Goal: Information Seeking & Learning: Learn about a topic

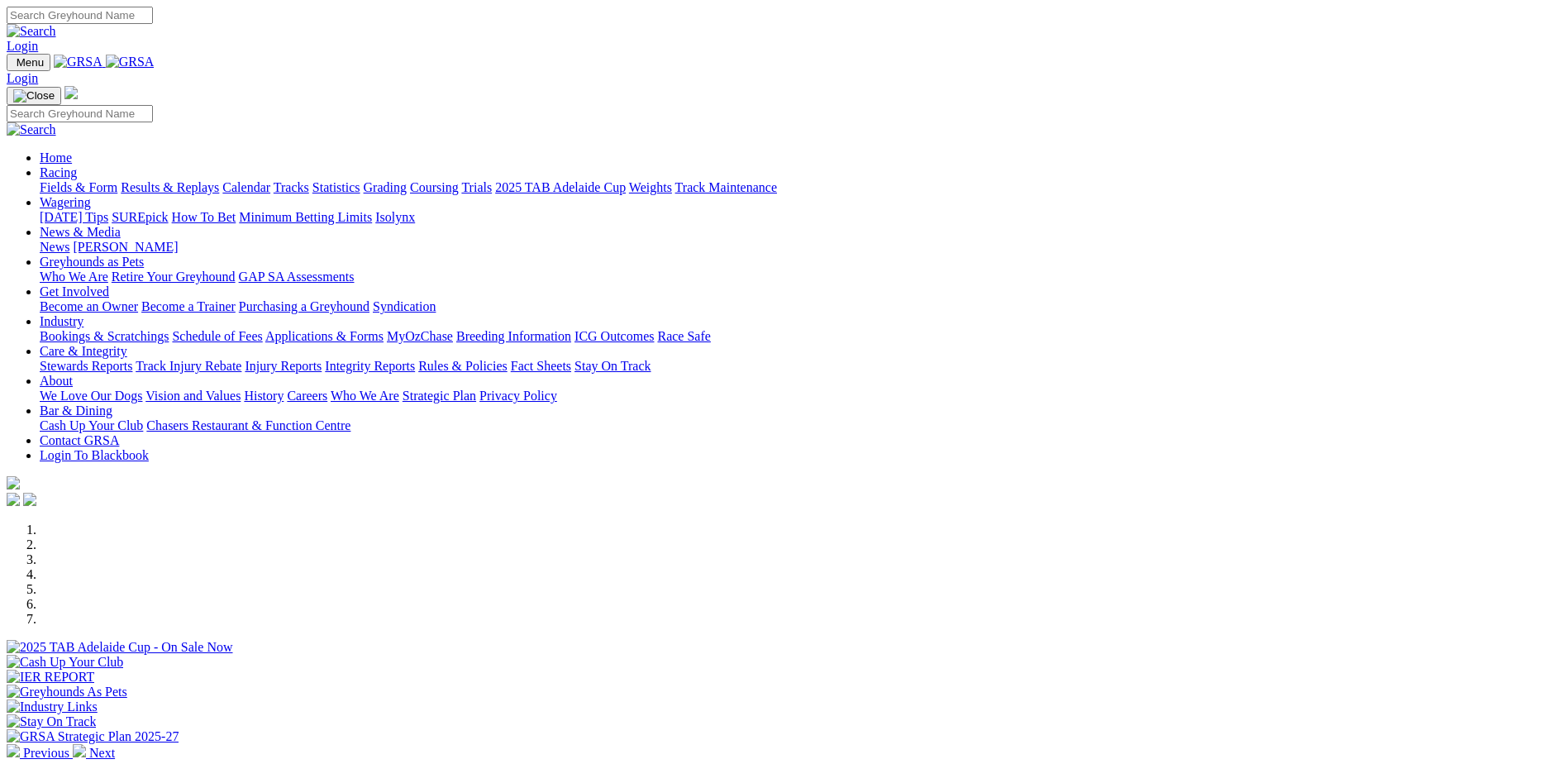
scroll to position [496, 0]
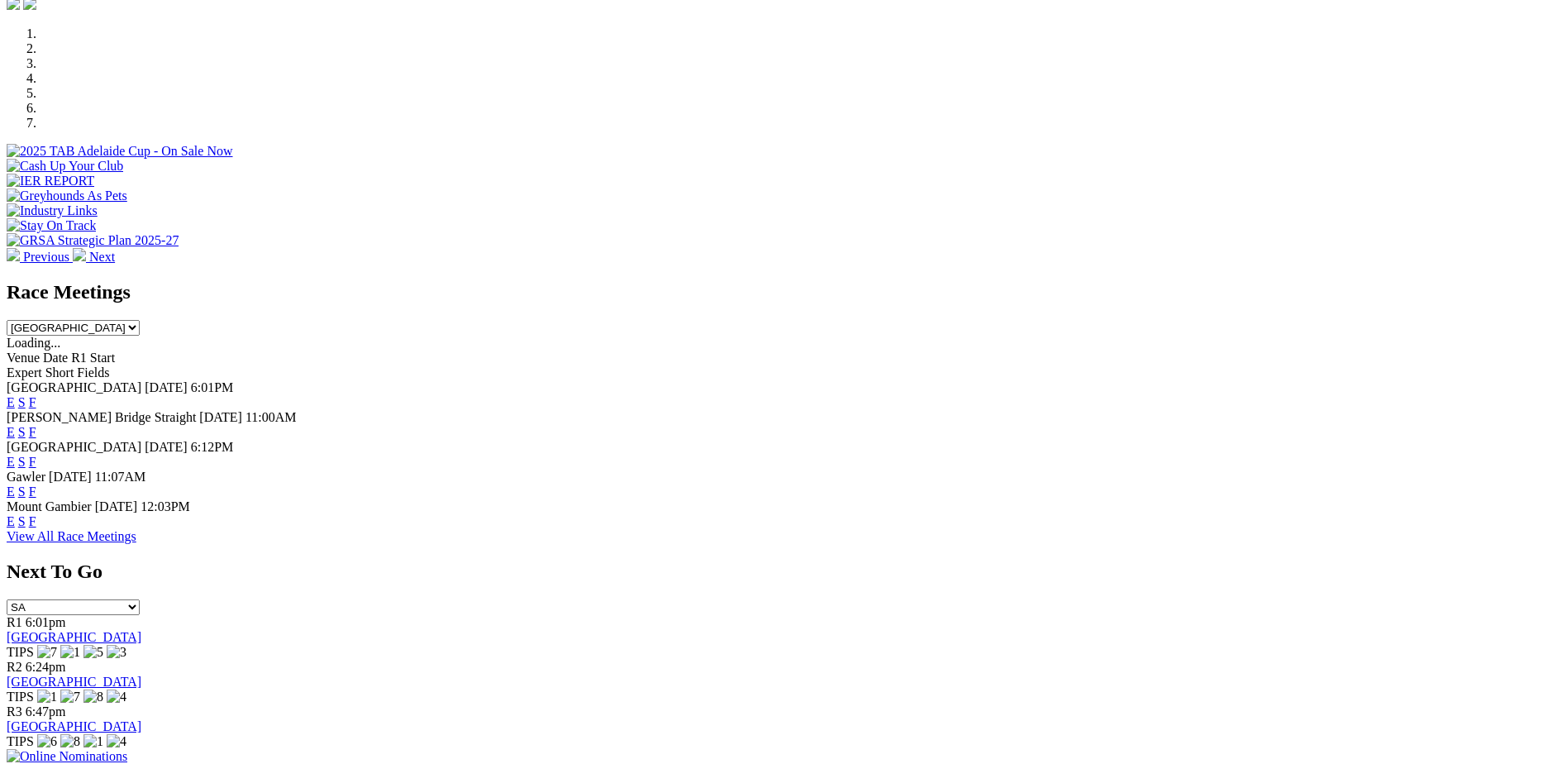
click at [36, 514] on link "F" at bounding box center [33, 521] width 8 height 14
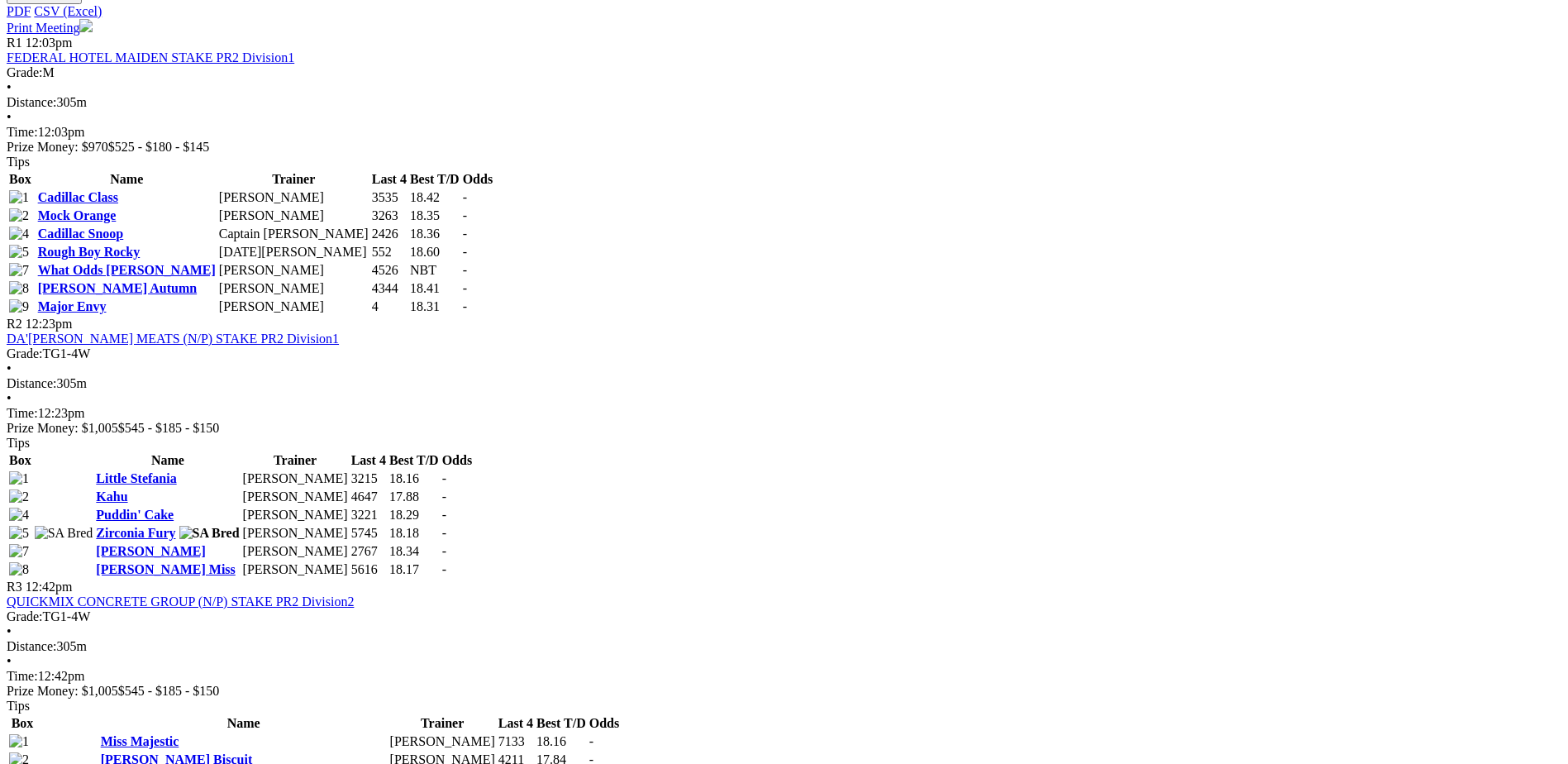
scroll to position [248, 0]
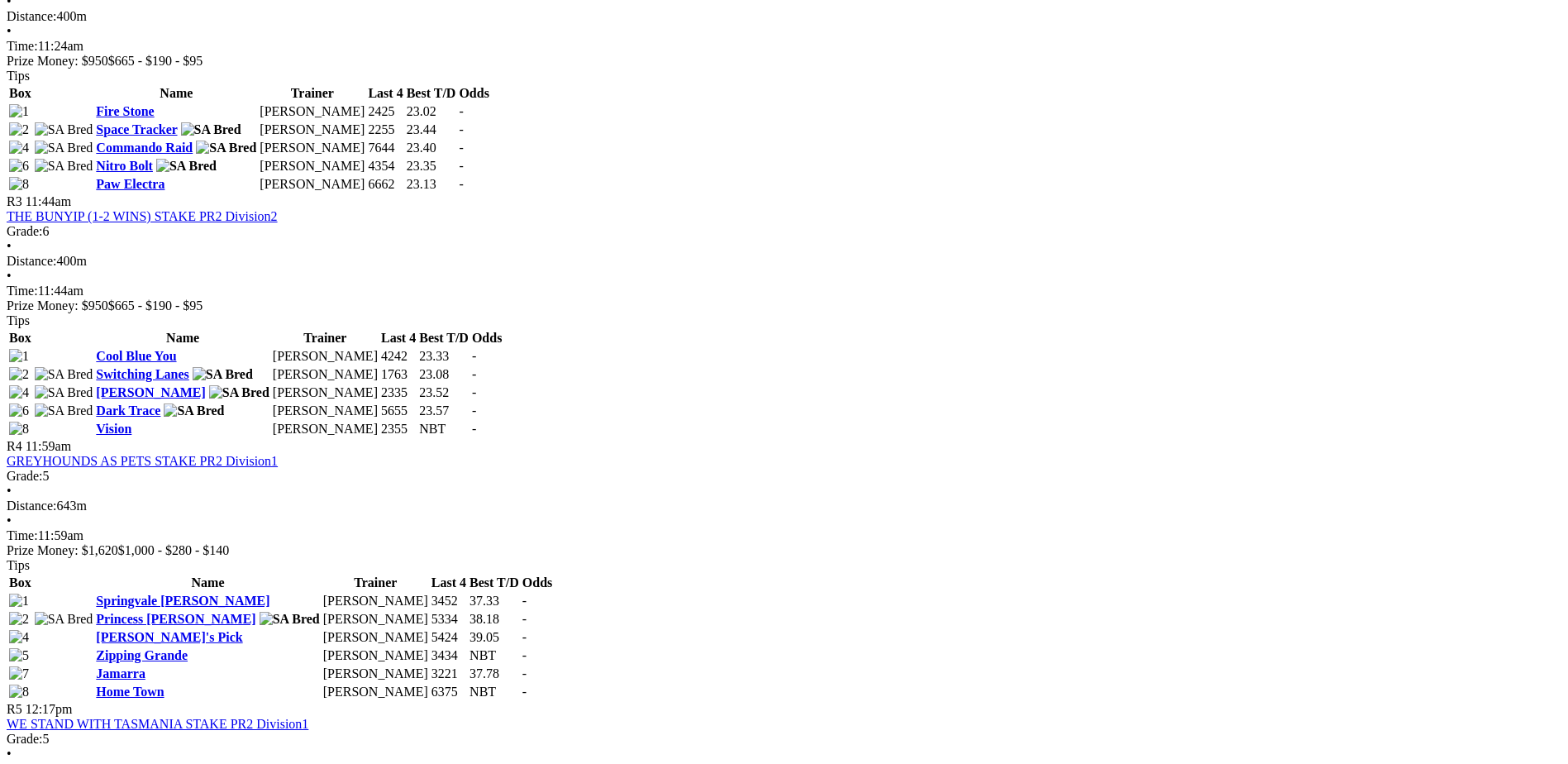
scroll to position [1157, 0]
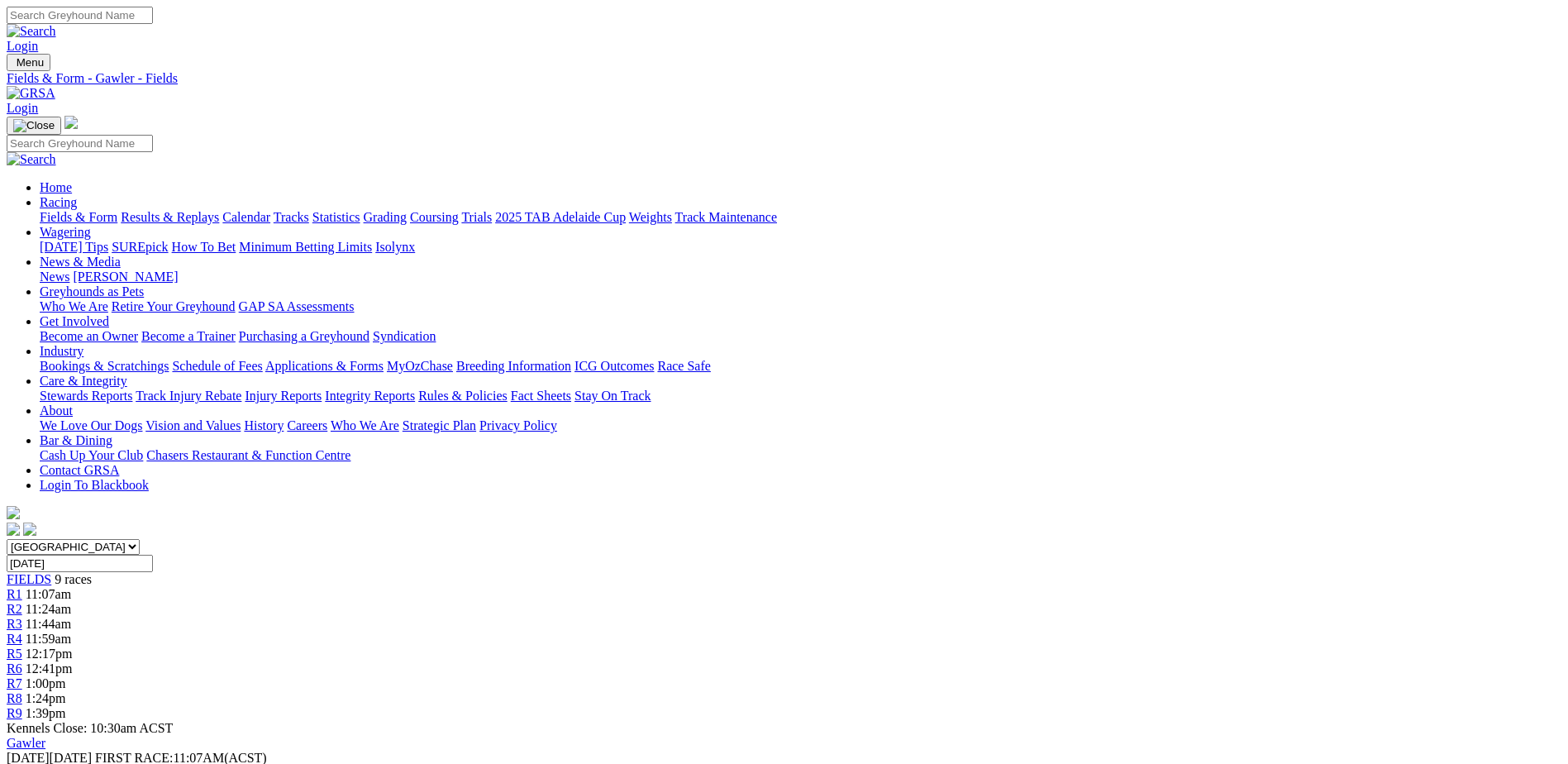
click at [118, 210] on link "Fields & Form" at bounding box center [77, 217] width 77 height 14
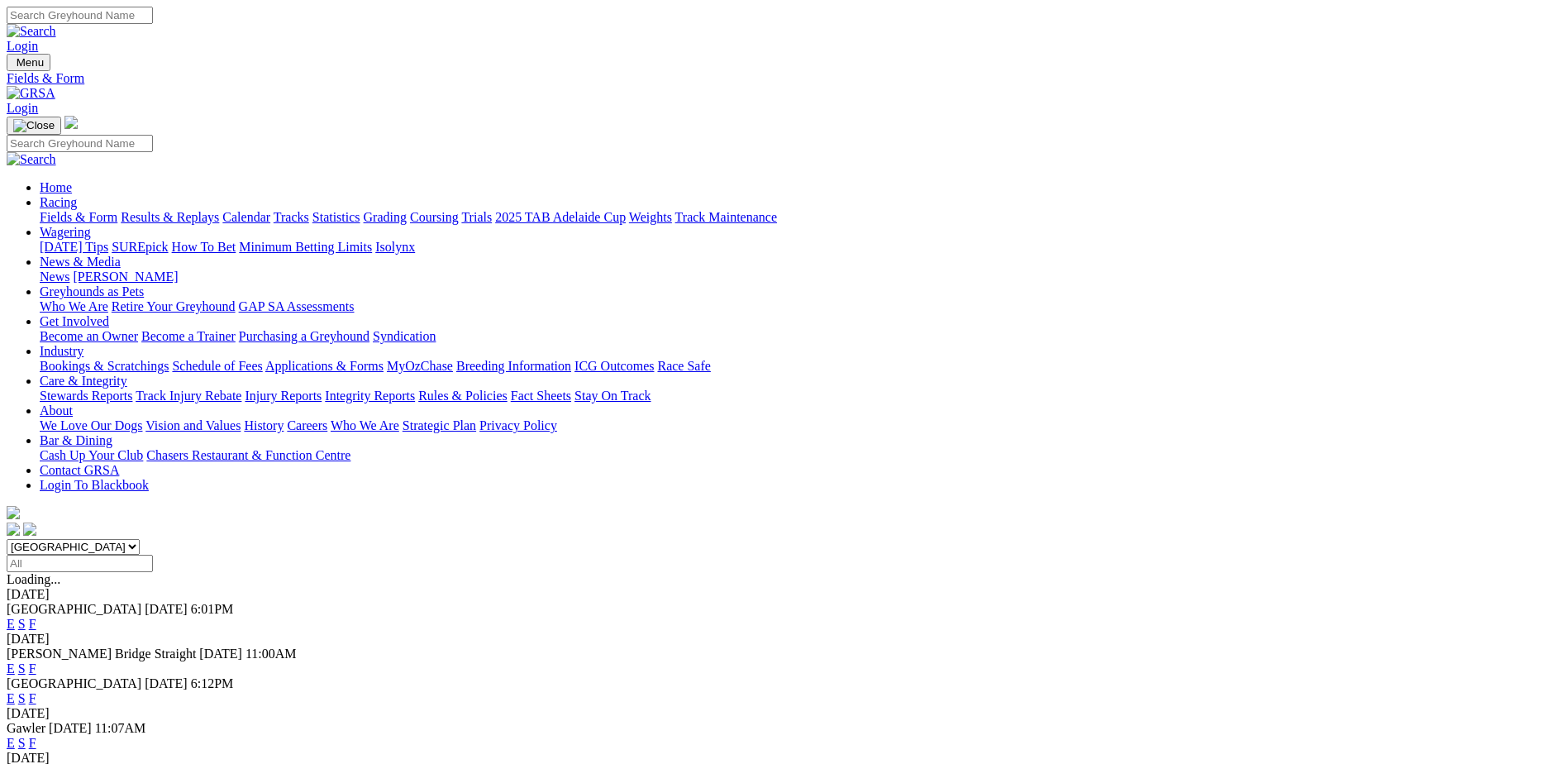
click at [36, 691] on link "F" at bounding box center [33, 698] width 8 height 14
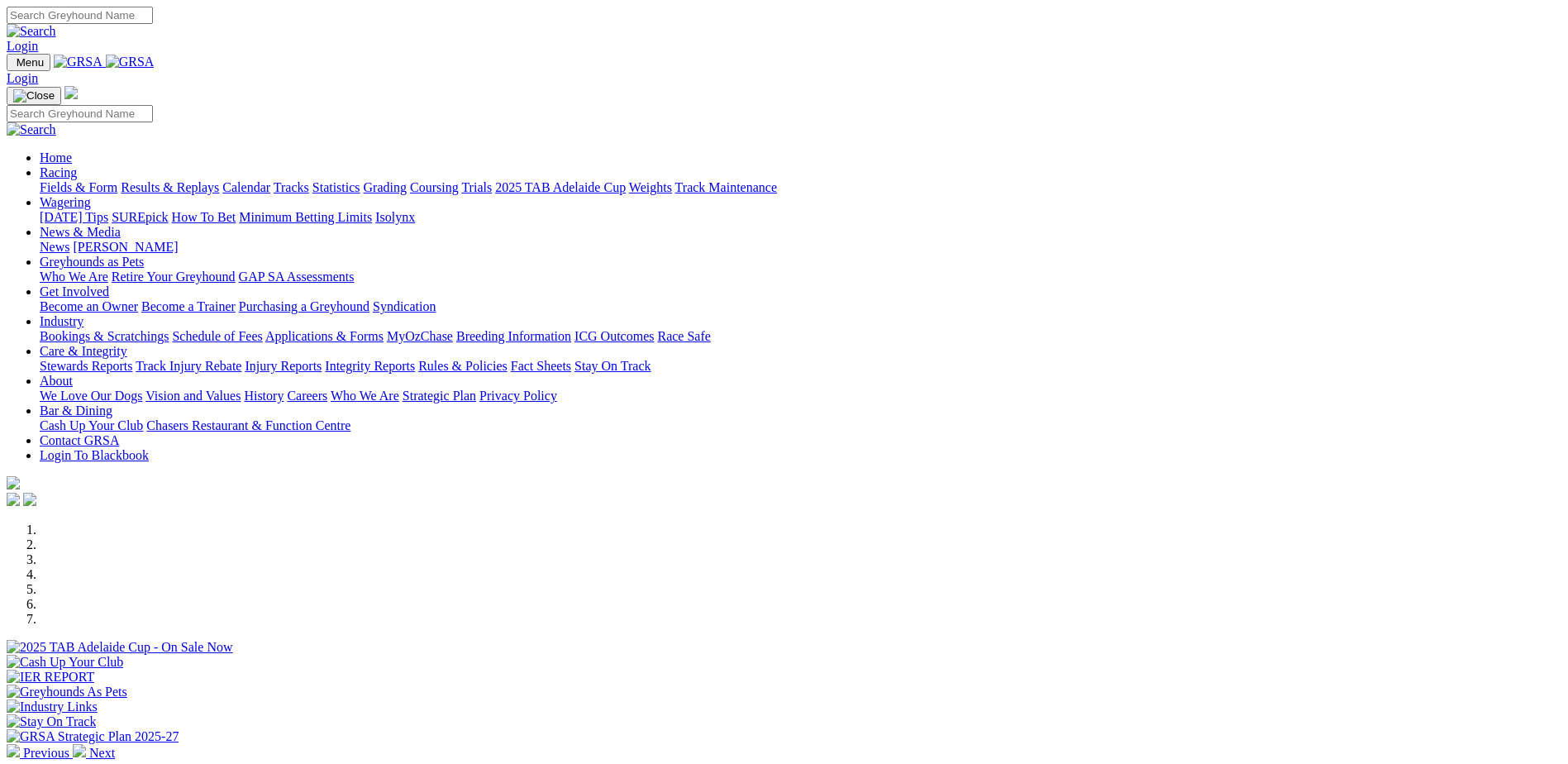
scroll to position [496, 0]
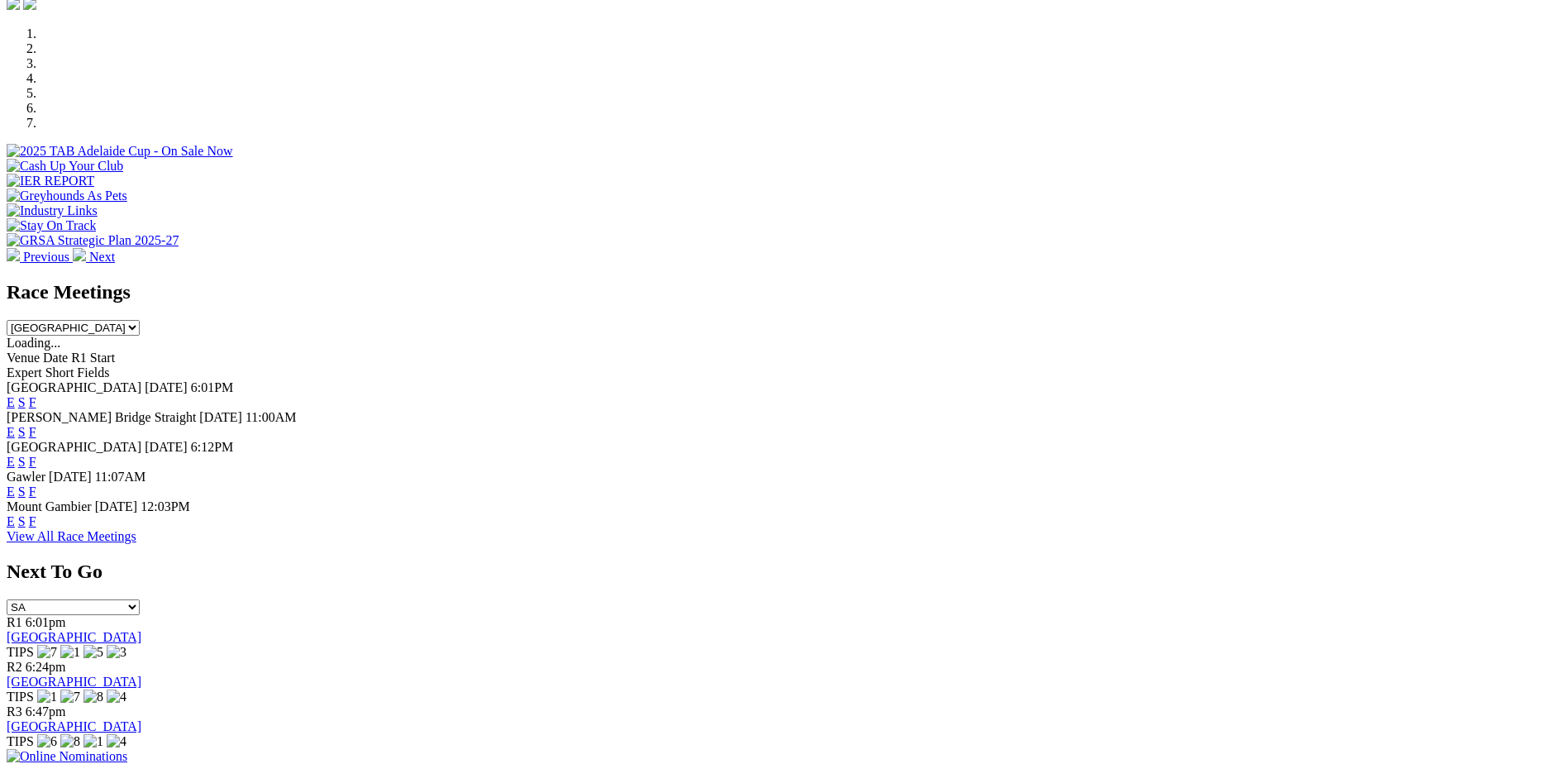
click at [36, 455] on link "F" at bounding box center [33, 462] width 8 height 14
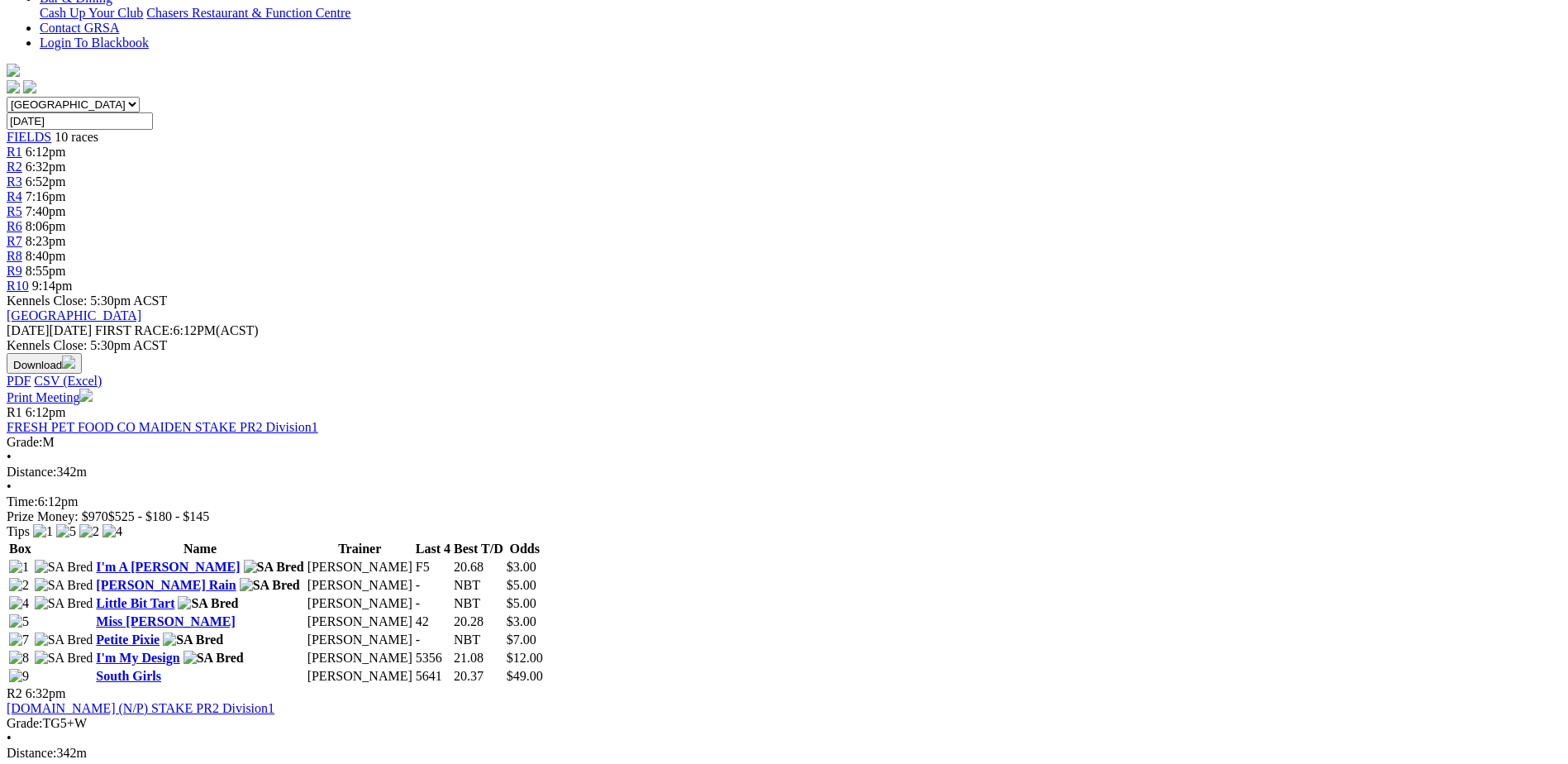
scroll to position [413, 0]
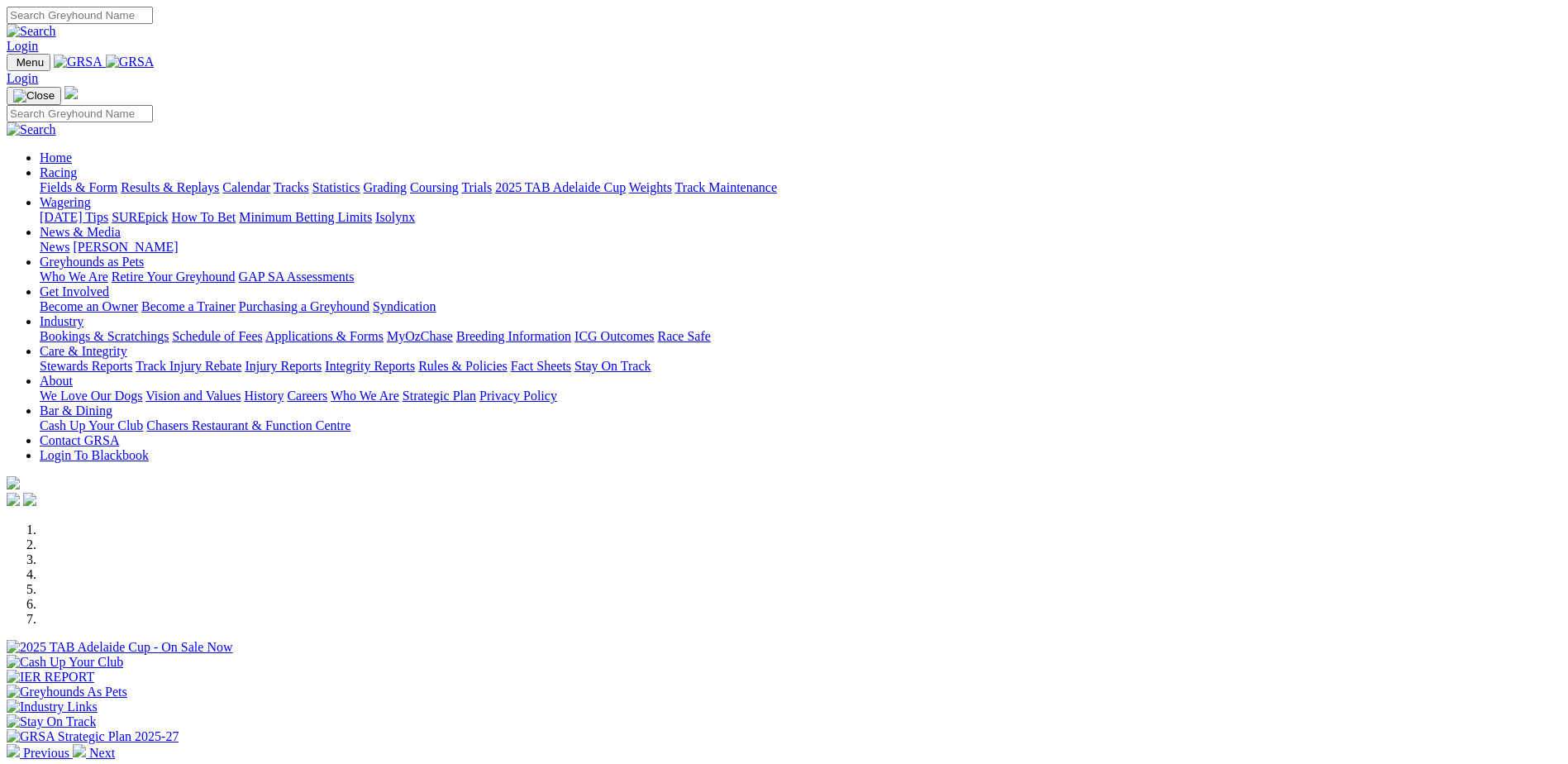
scroll to position [496, 0]
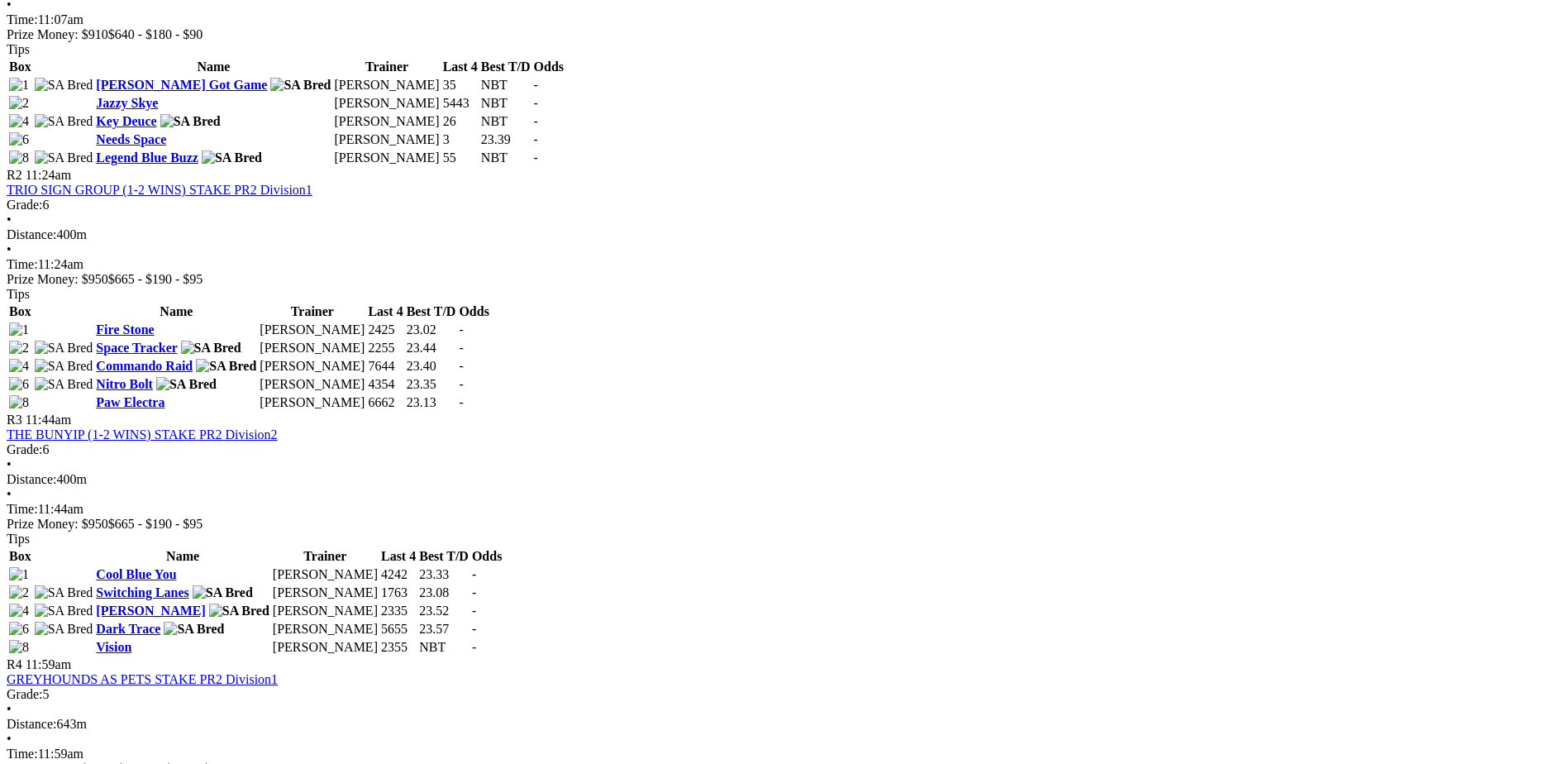
scroll to position [496, 0]
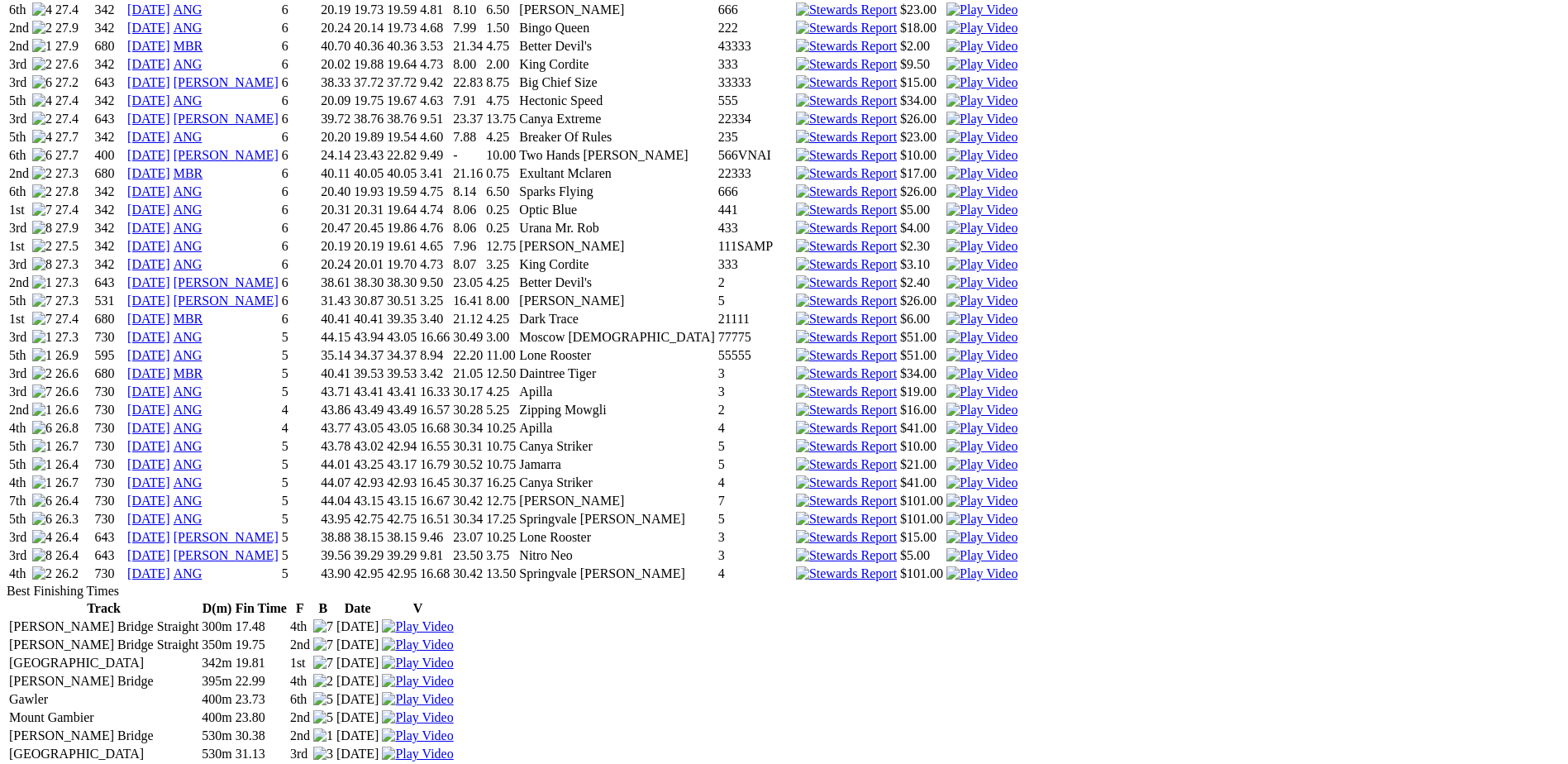
scroll to position [2315, 0]
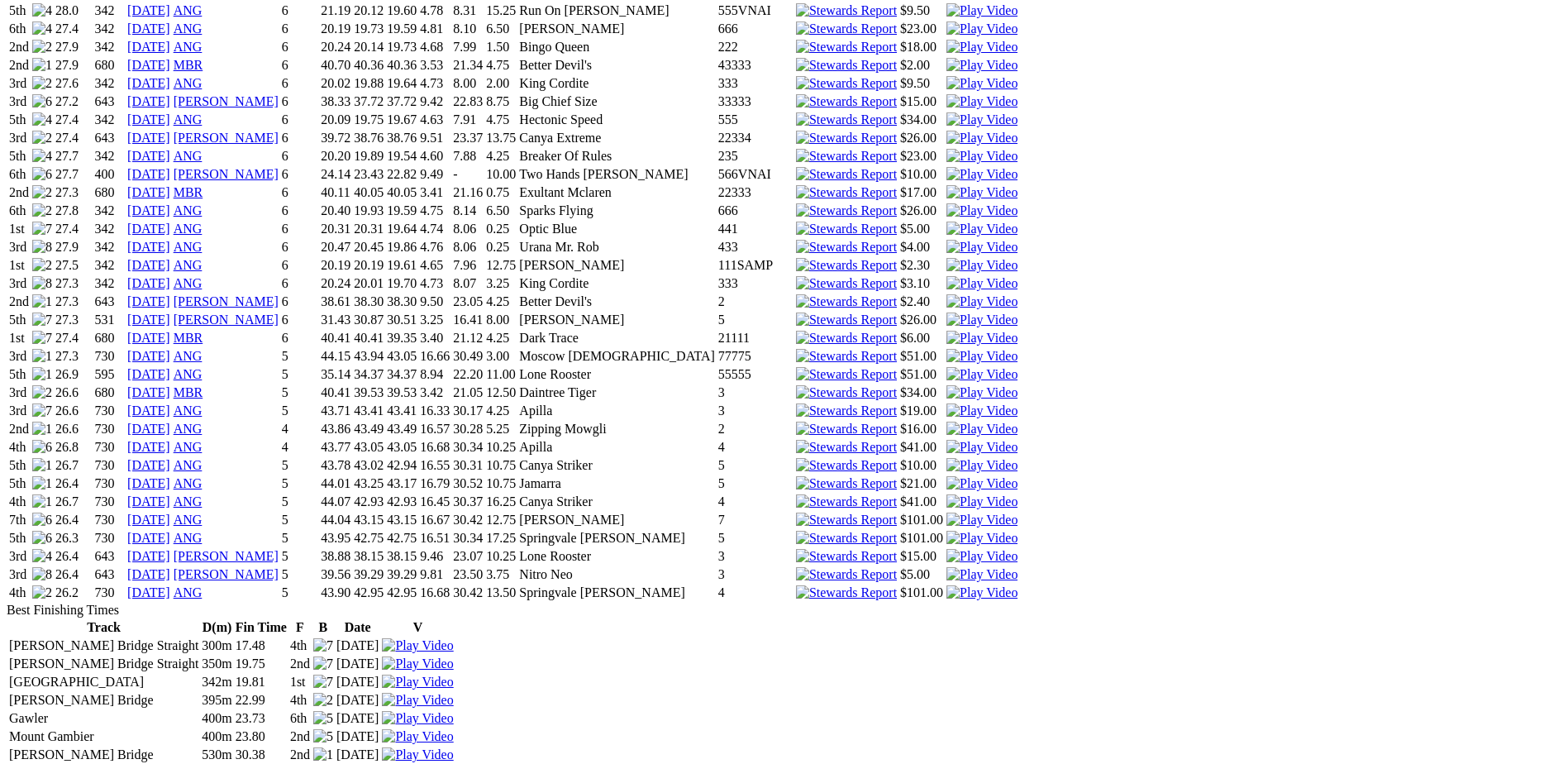
click at [171, 331] on link "[DATE]" at bounding box center [149, 337] width 43 height 14
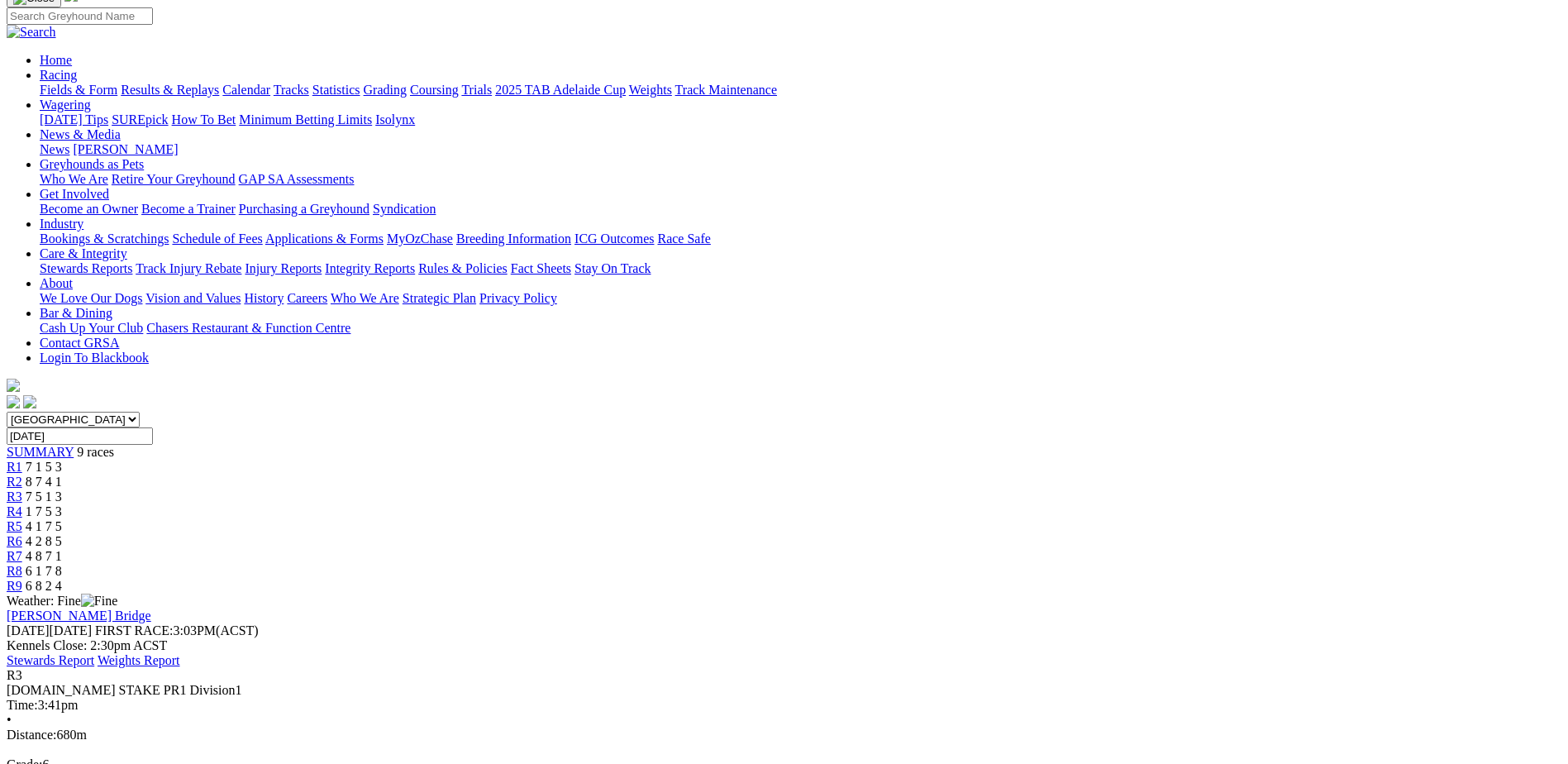
scroll to position [166, 0]
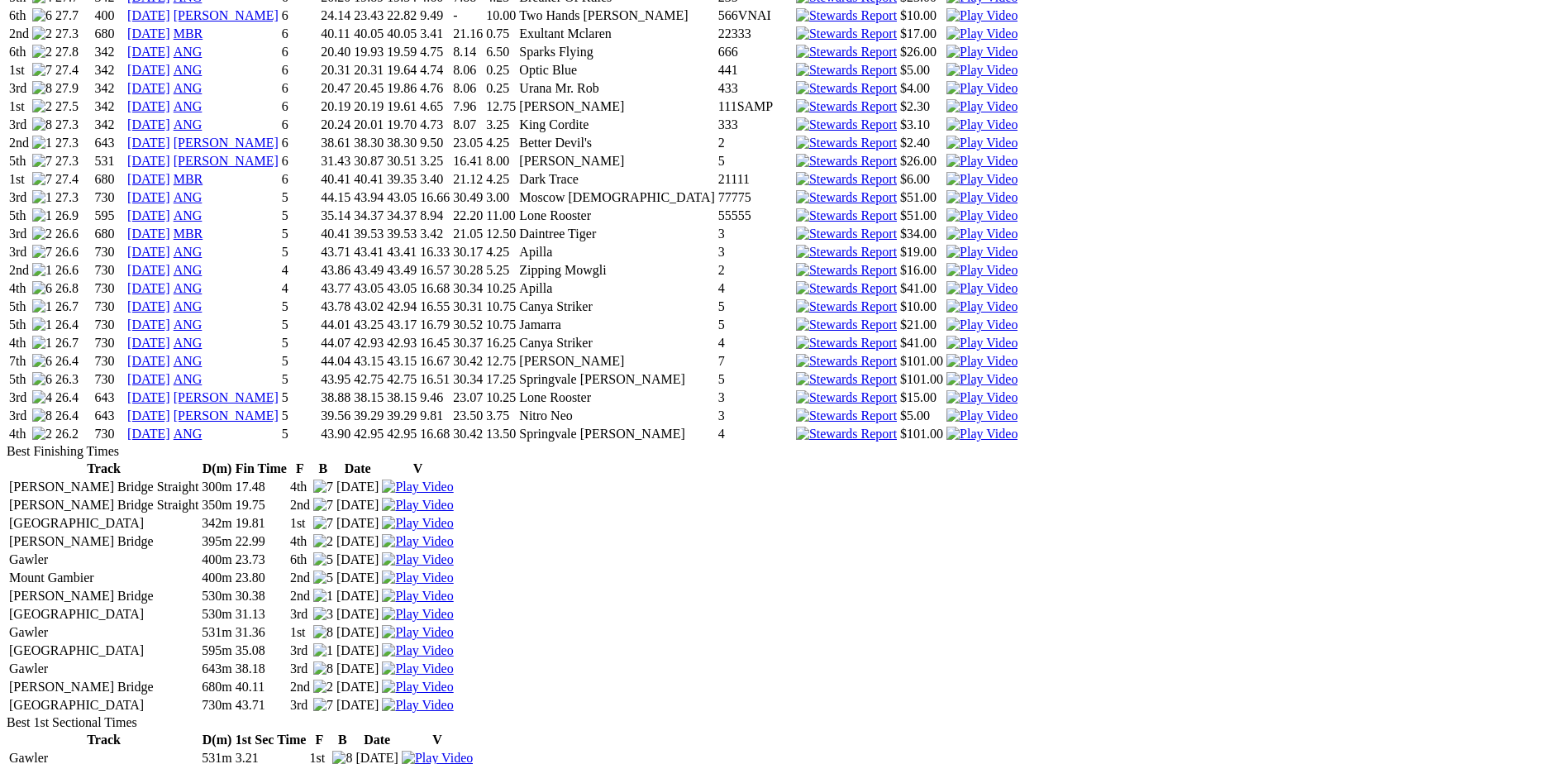
scroll to position [2480, 0]
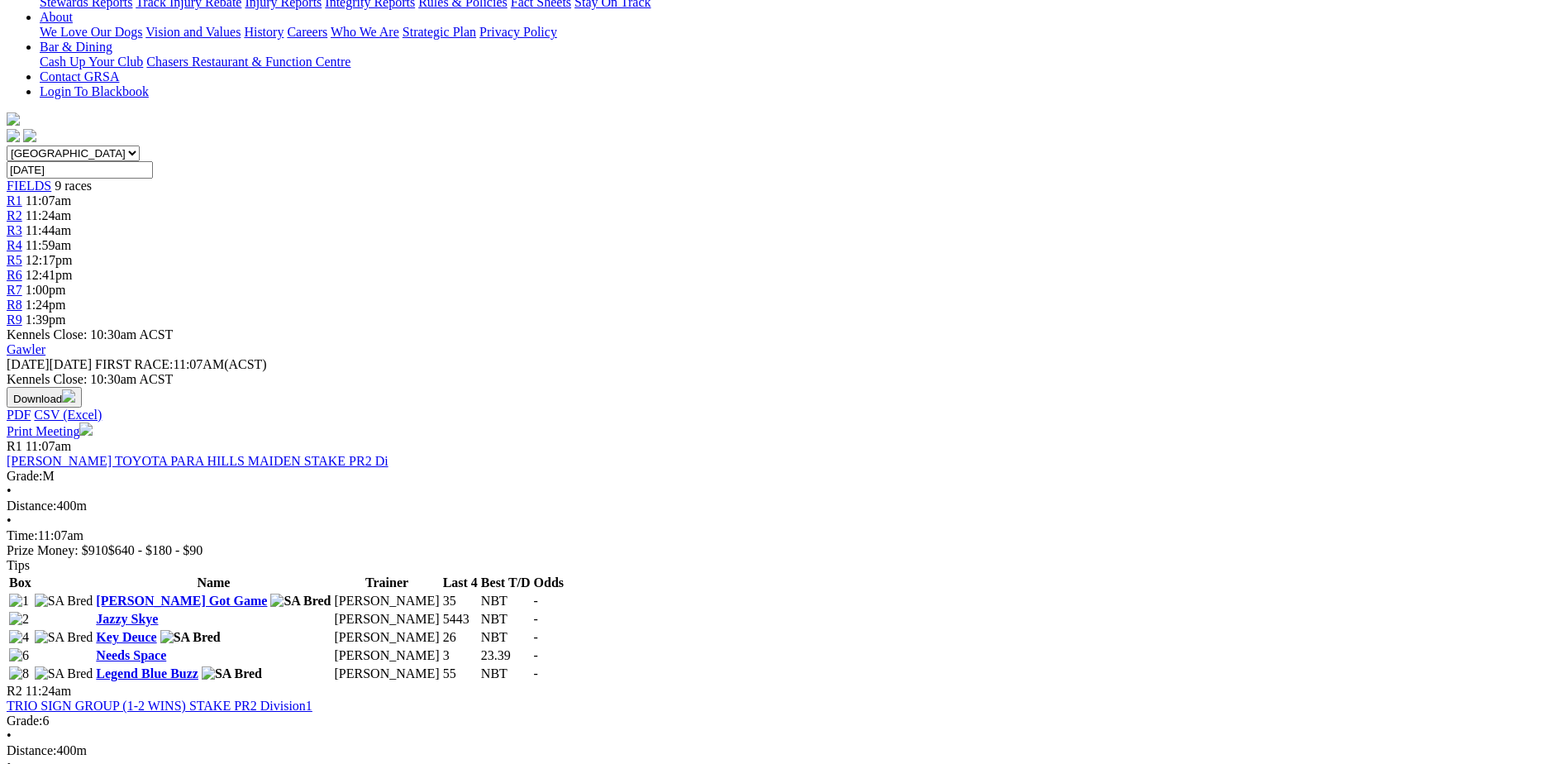
scroll to position [413, 0]
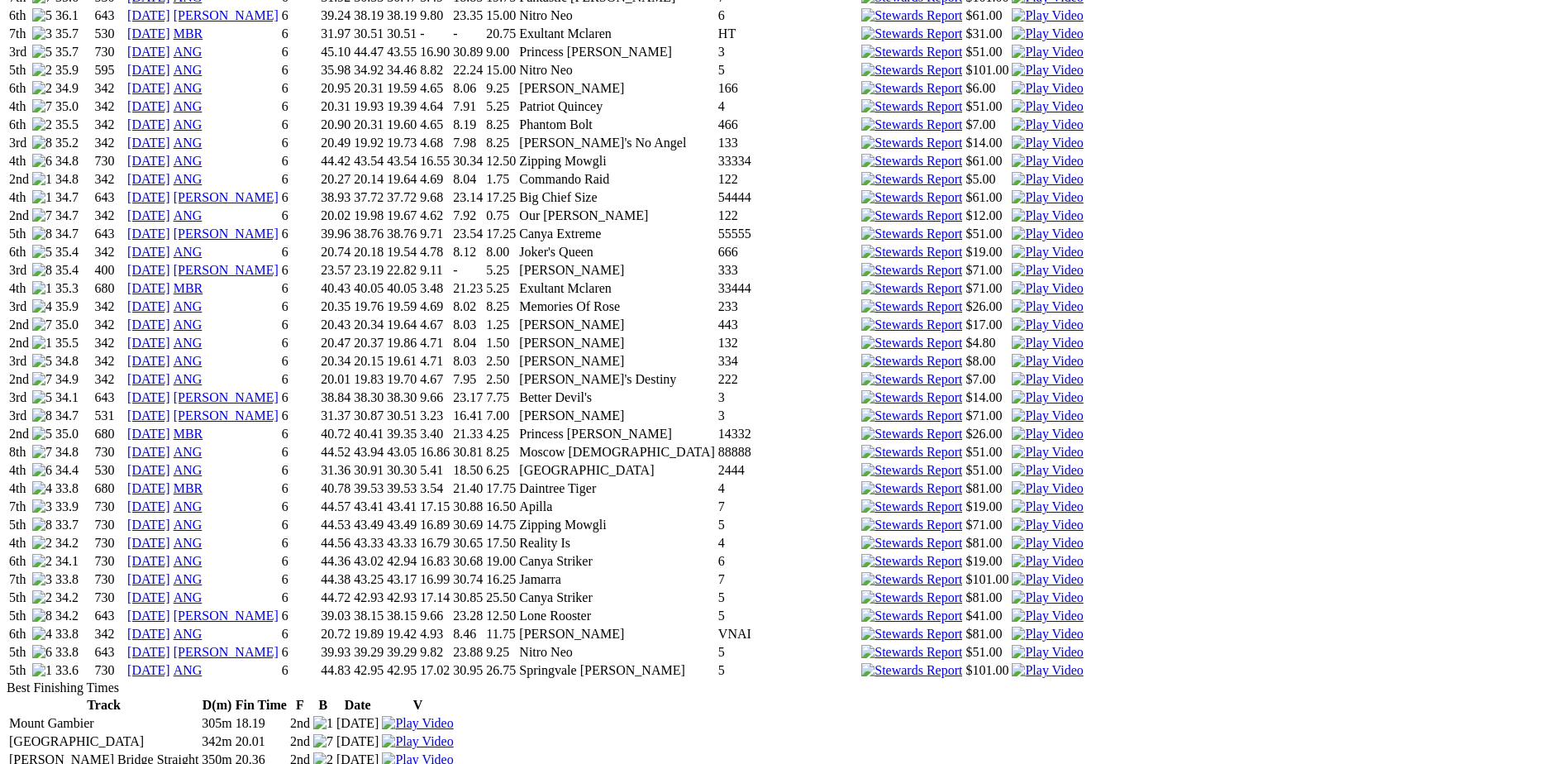
scroll to position [2066, 0]
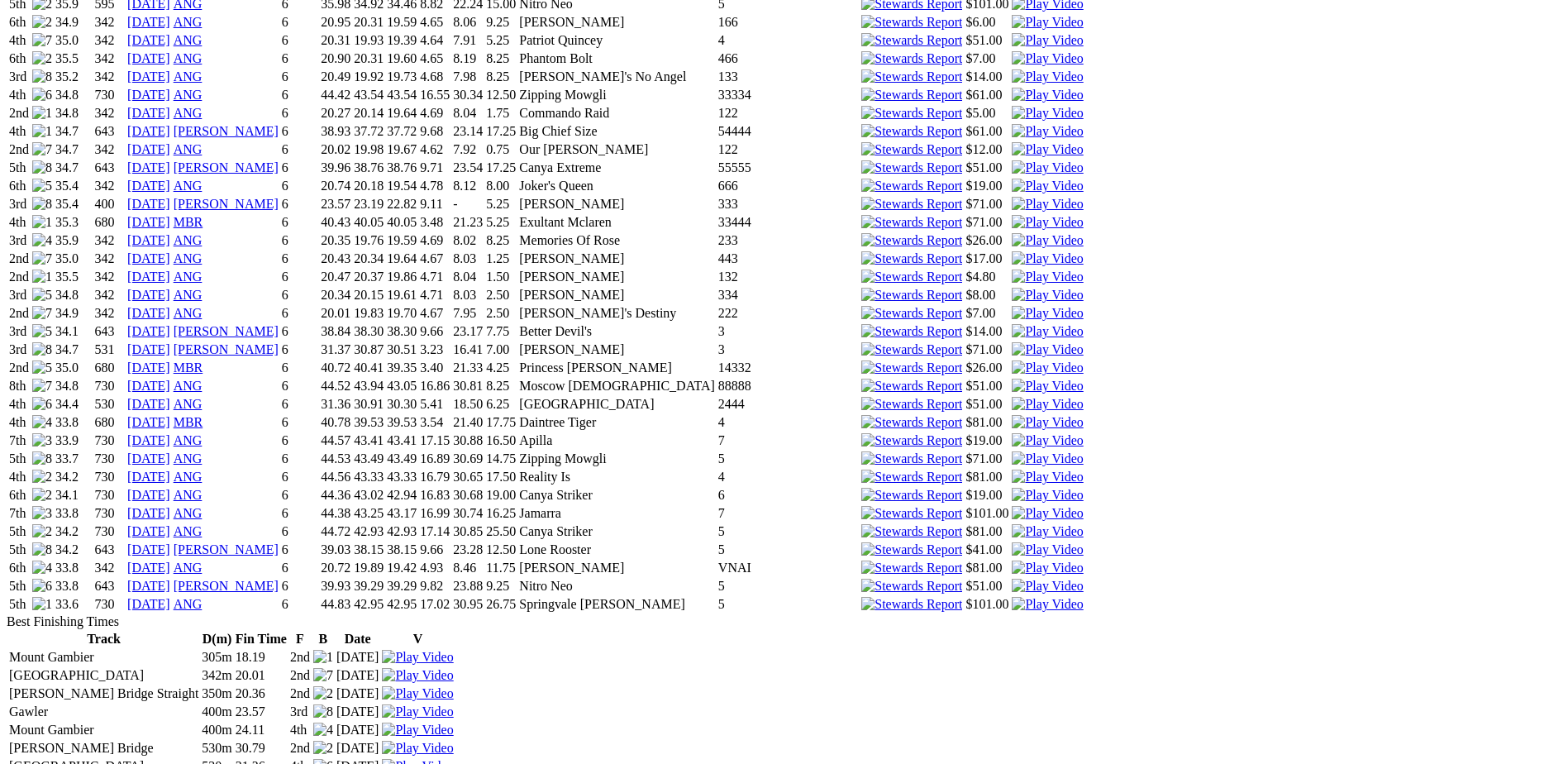
click at [171, 415] on link "[DATE]" at bounding box center [149, 422] width 43 height 14
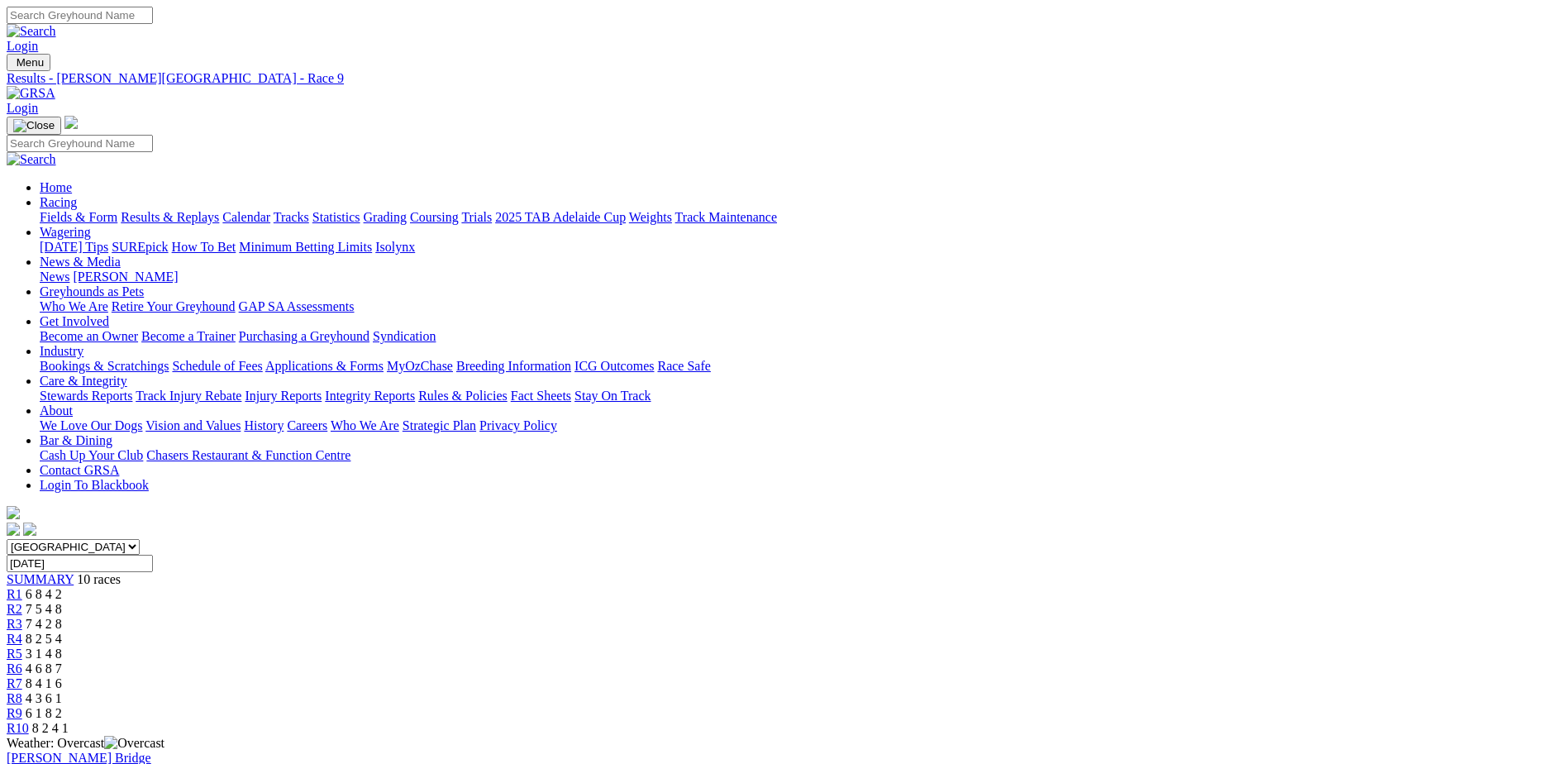
scroll to position [166, 0]
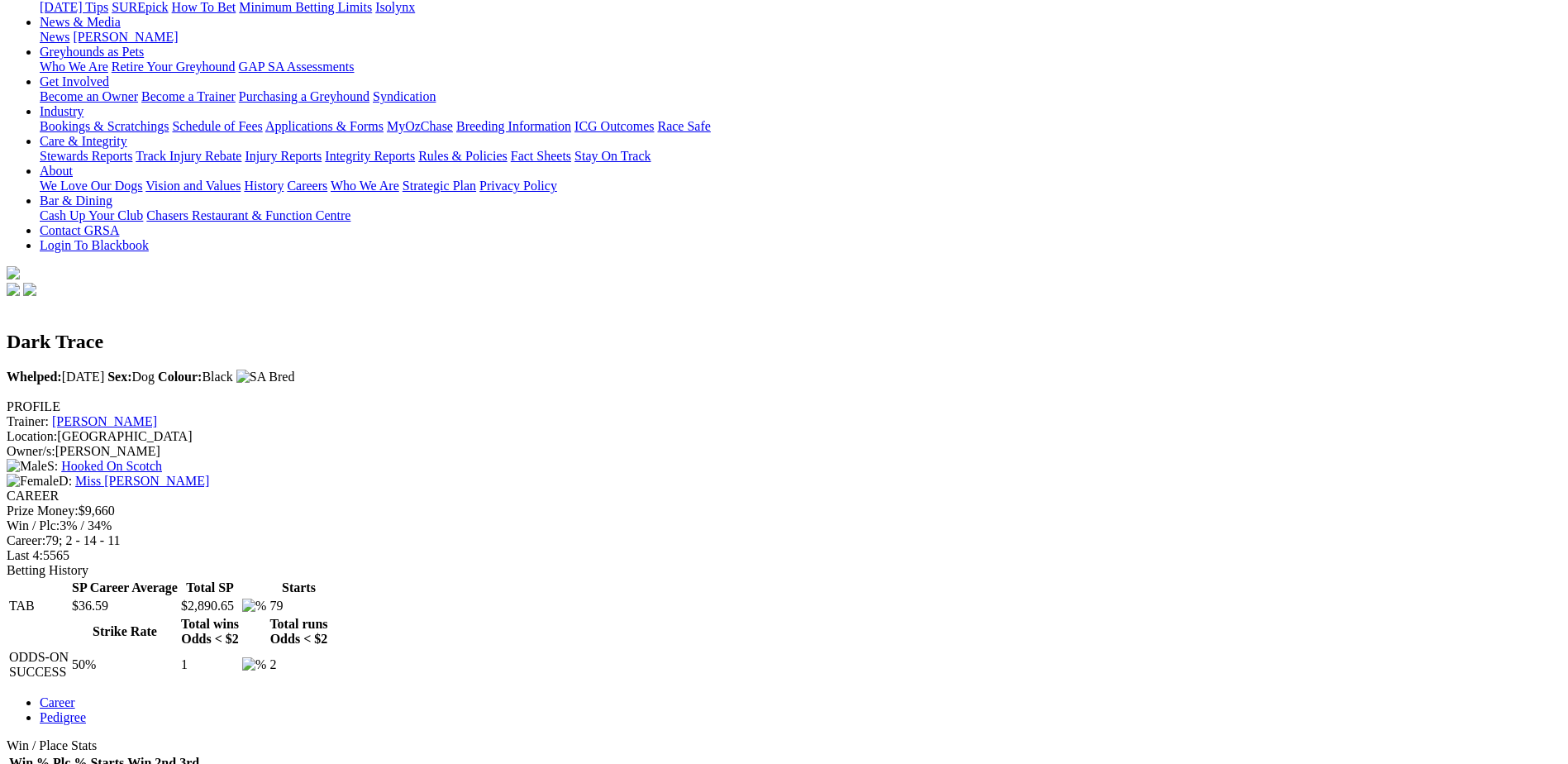
scroll to position [166, 0]
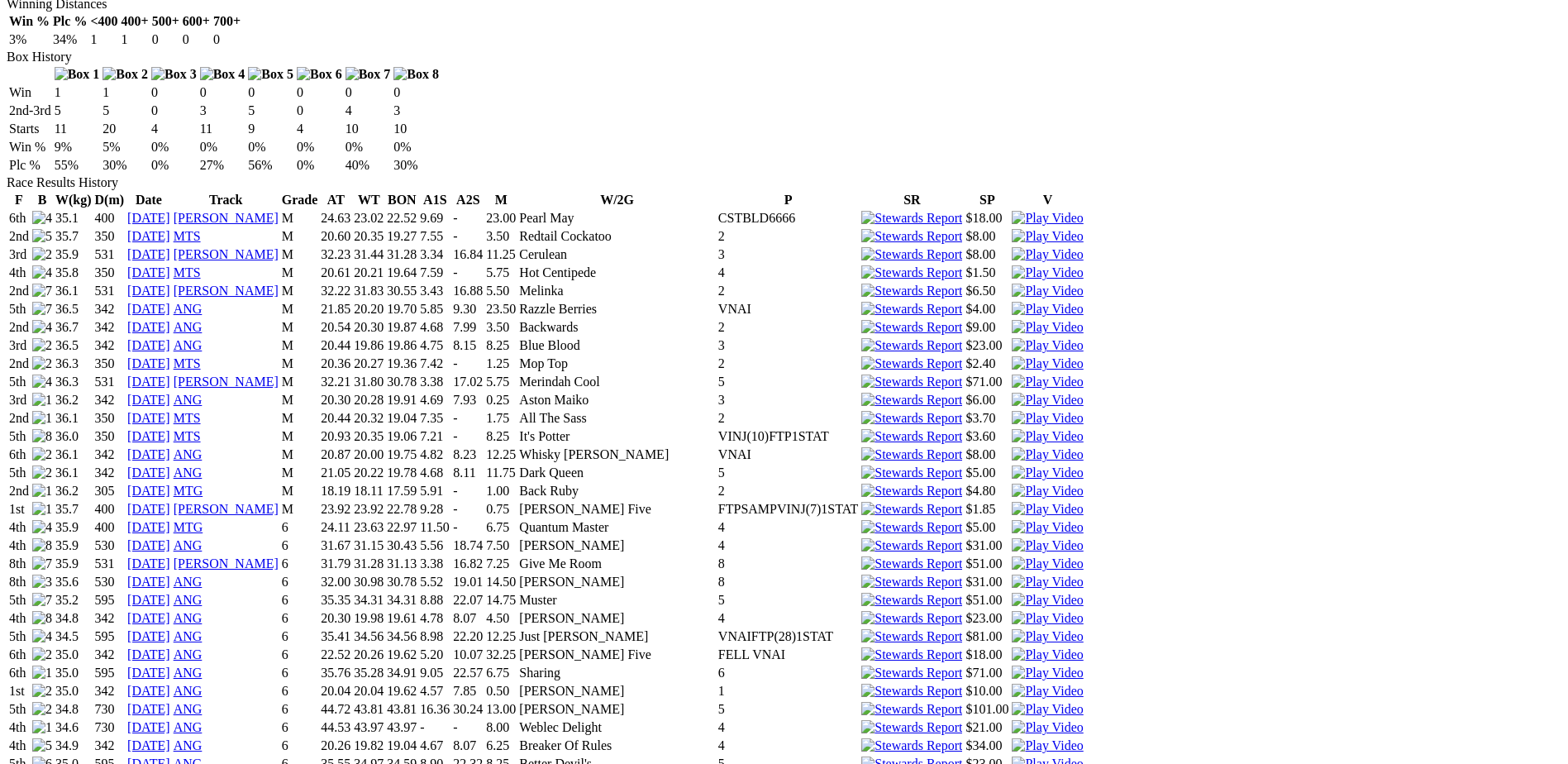
scroll to position [1075, 0]
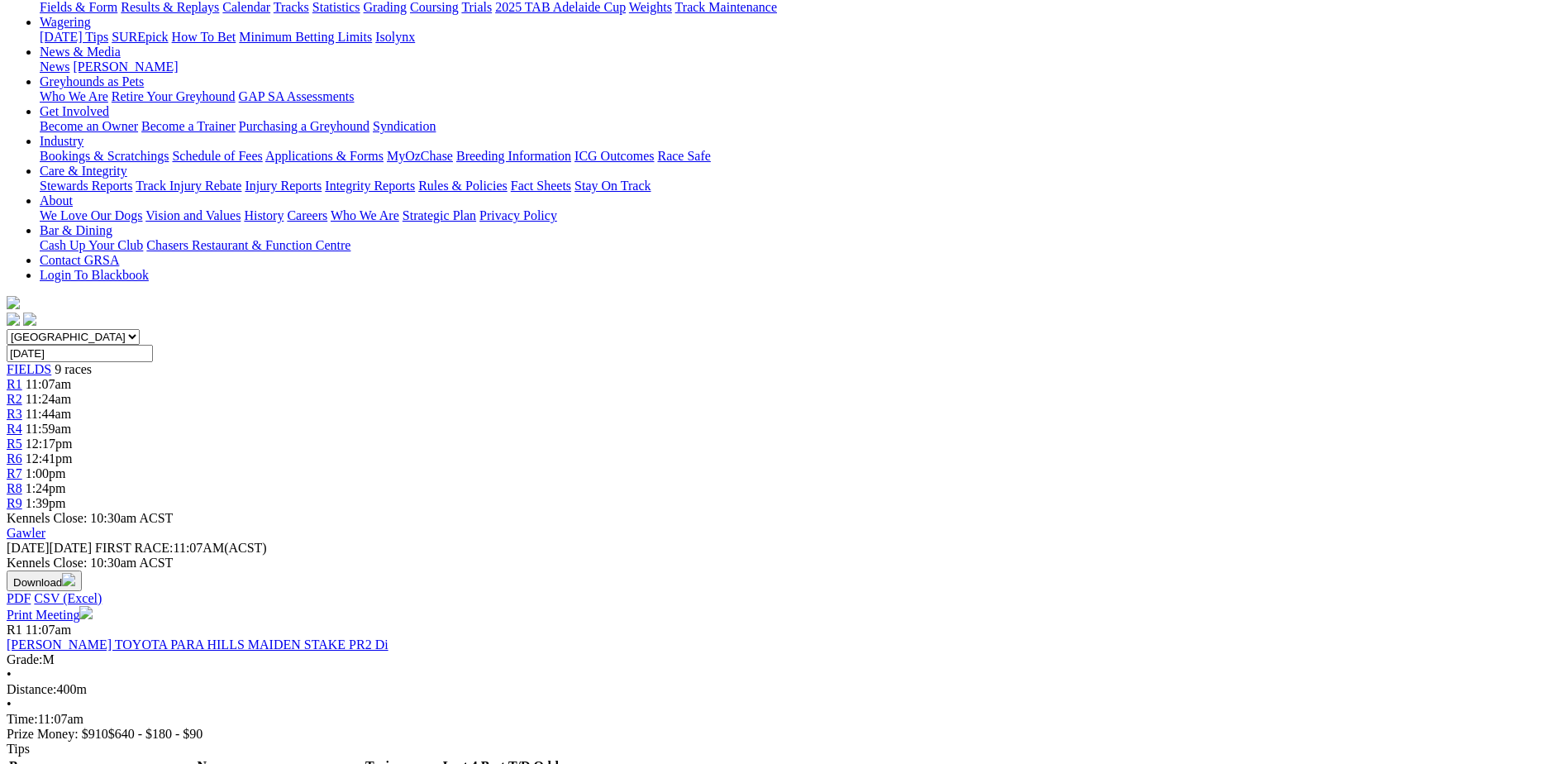
scroll to position [331, 0]
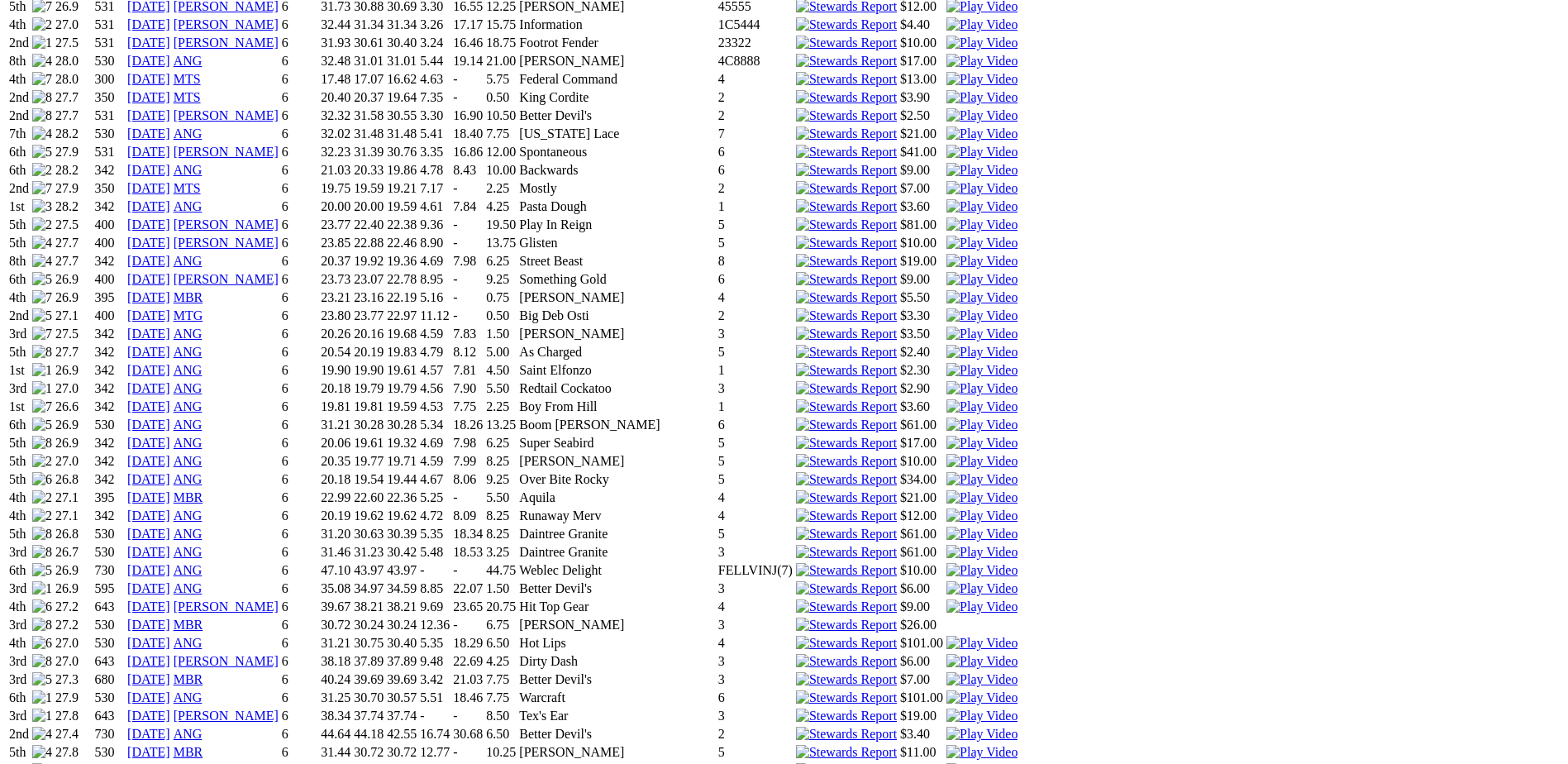
scroll to position [1323, 0]
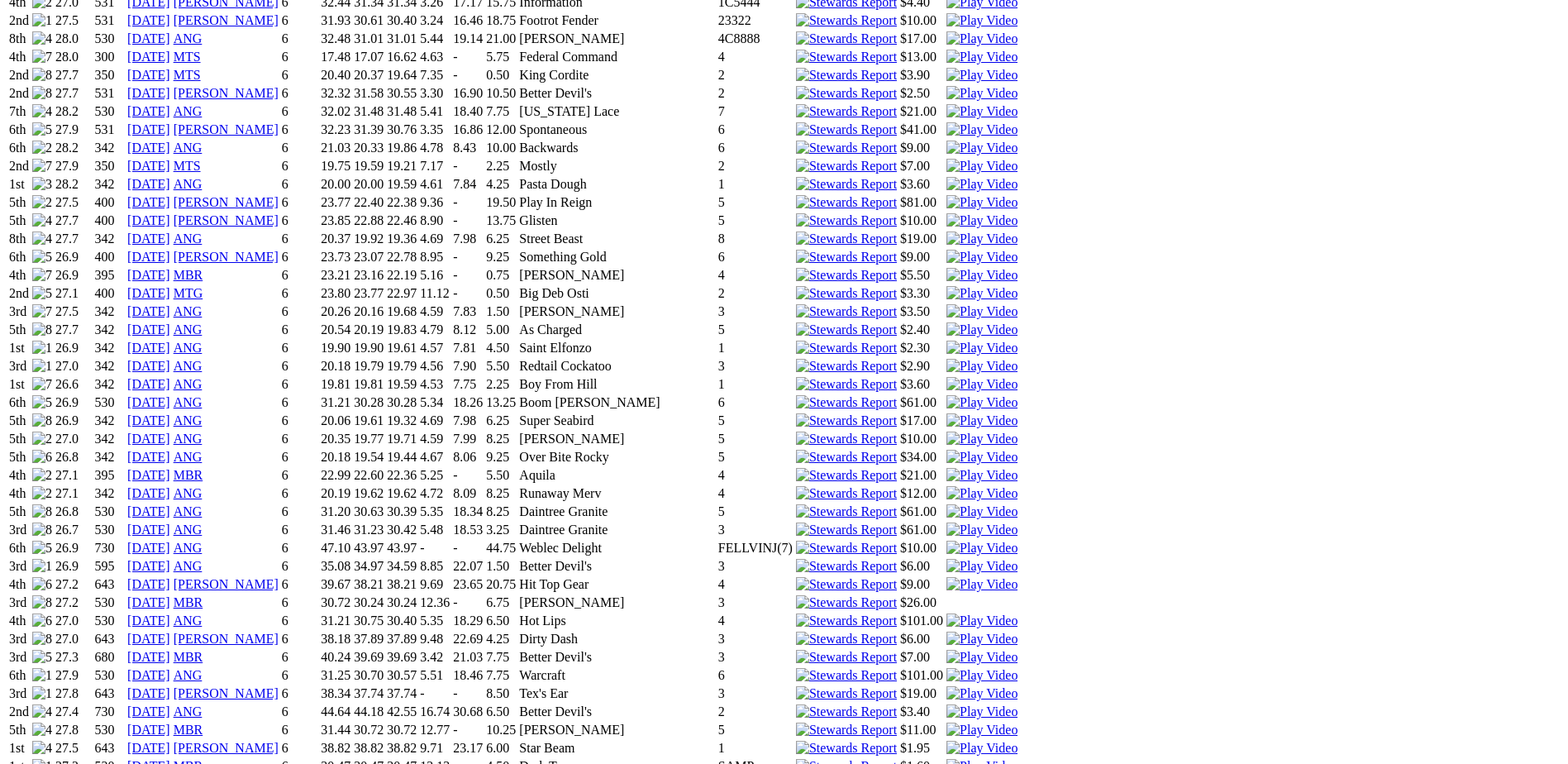
click at [1018, 740] on img at bounding box center [982, 747] width 71 height 15
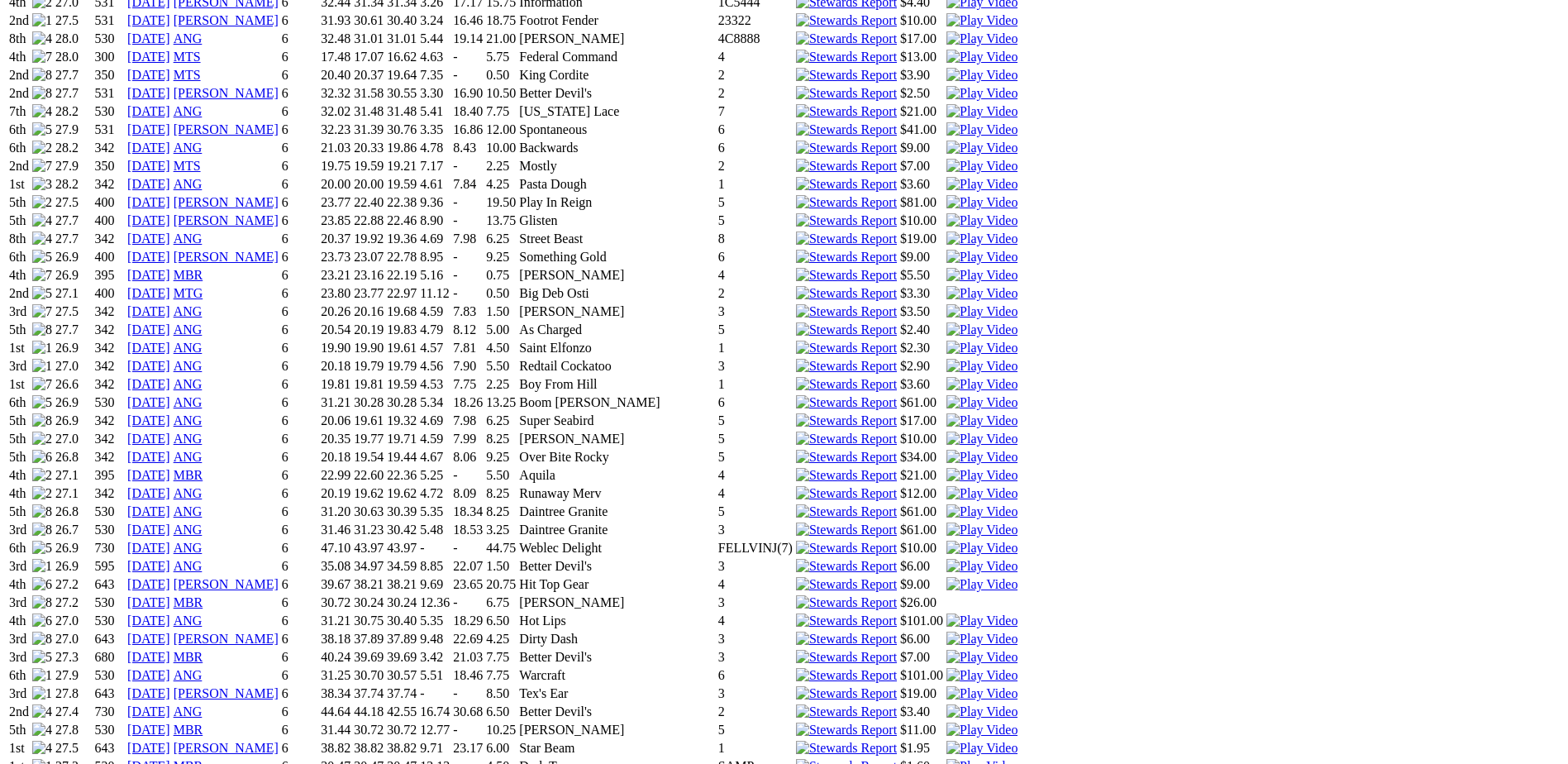
click at [171, 740] on link "[DATE]" at bounding box center [149, 747] width 43 height 14
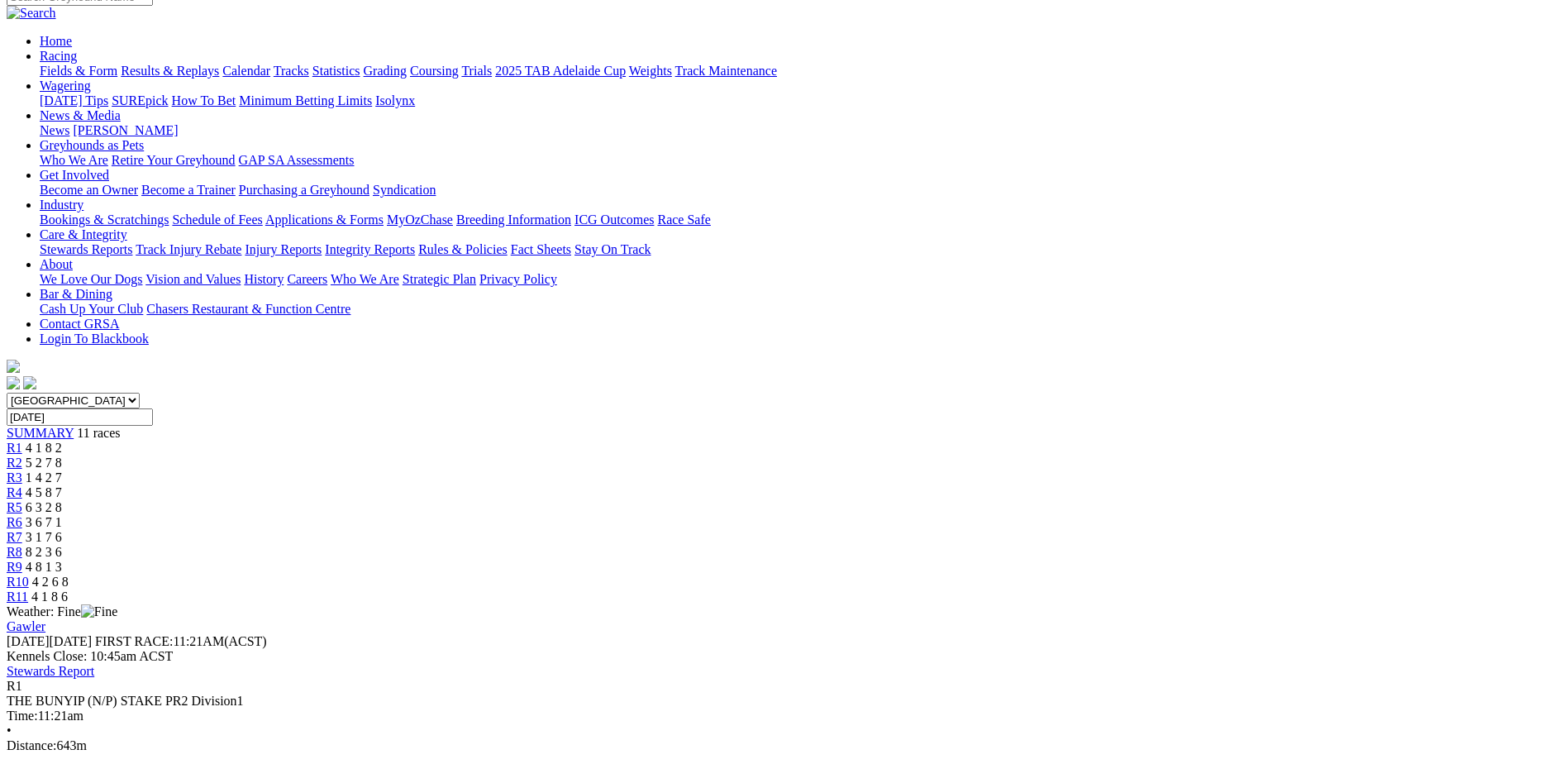
scroll to position [166, 0]
